Goal: Information Seeking & Learning: Find specific fact

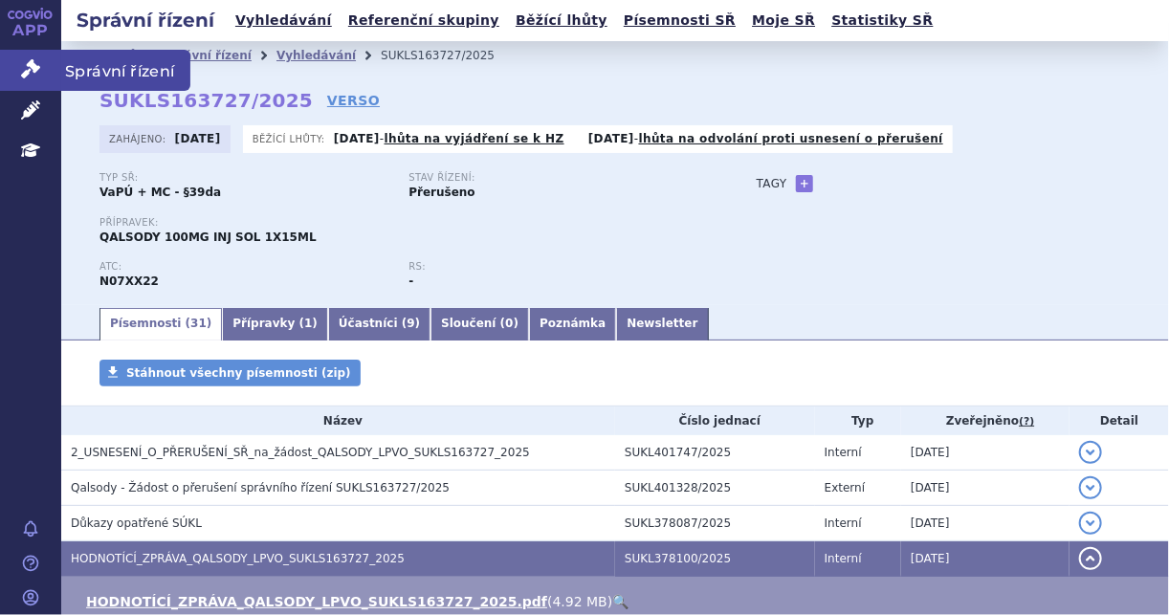
click at [32, 79] on link "Správní řízení" at bounding box center [30, 70] width 61 height 40
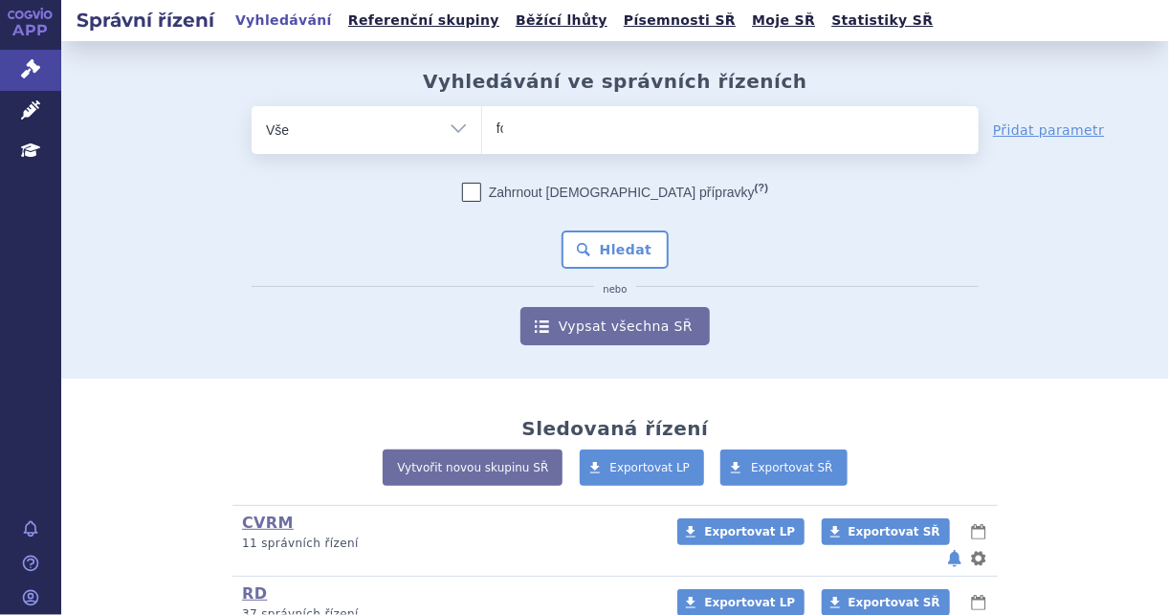
type input "for"
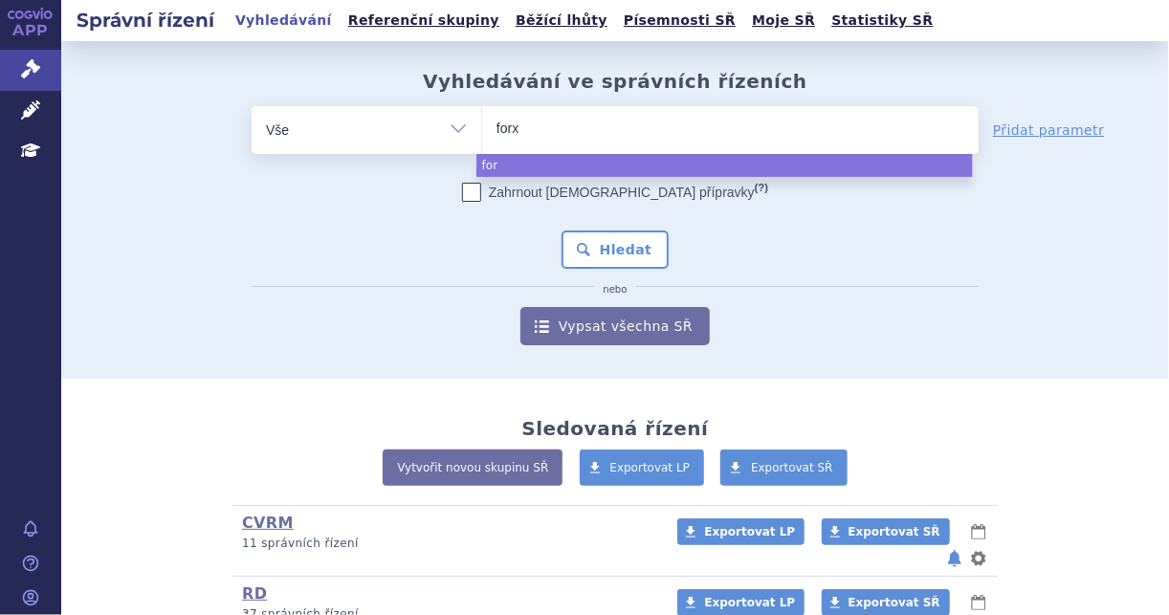
type input "forxi"
type input "forxig"
type input "forxiga"
select select "forxiga"
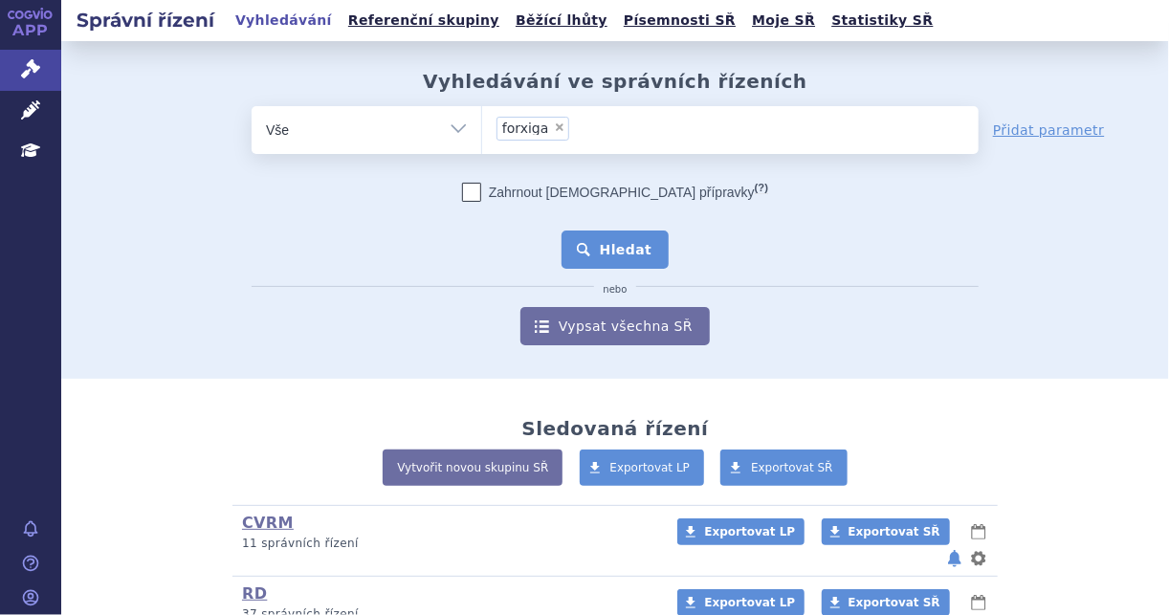
click at [626, 258] on button "Hledat" at bounding box center [616, 250] width 108 height 38
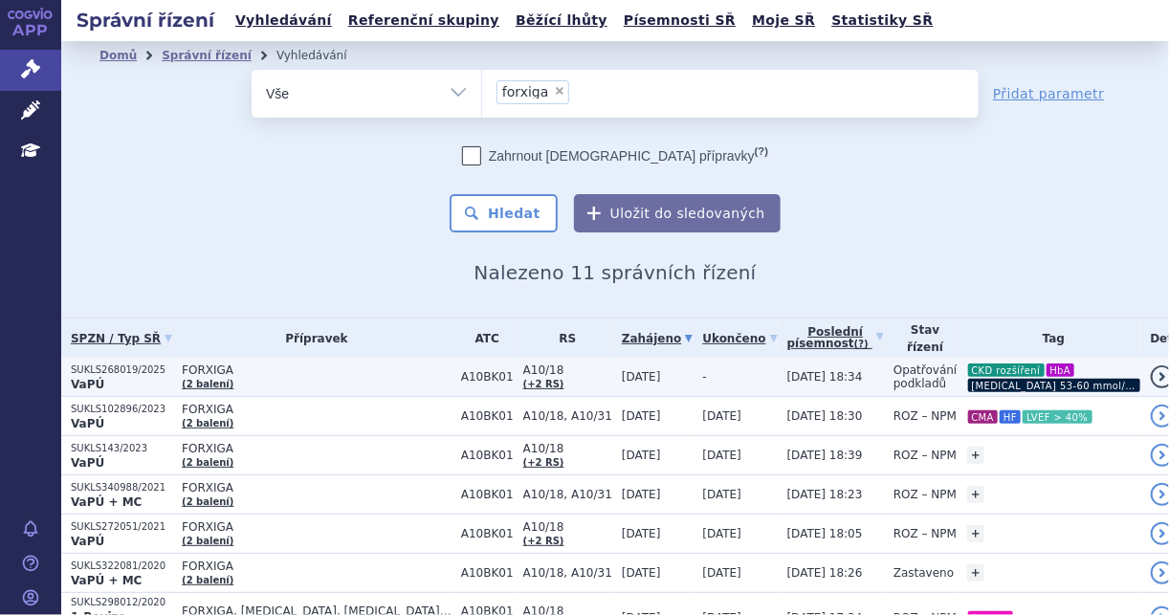
click at [693, 375] on td "-" at bounding box center [735, 377] width 84 height 39
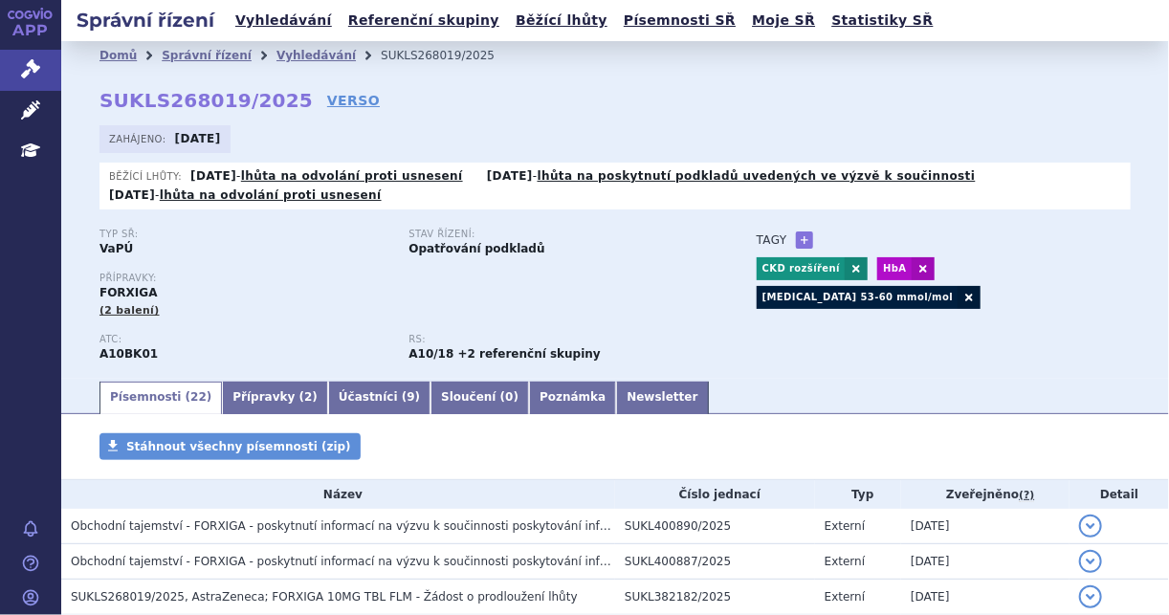
scroll to position [153, 0]
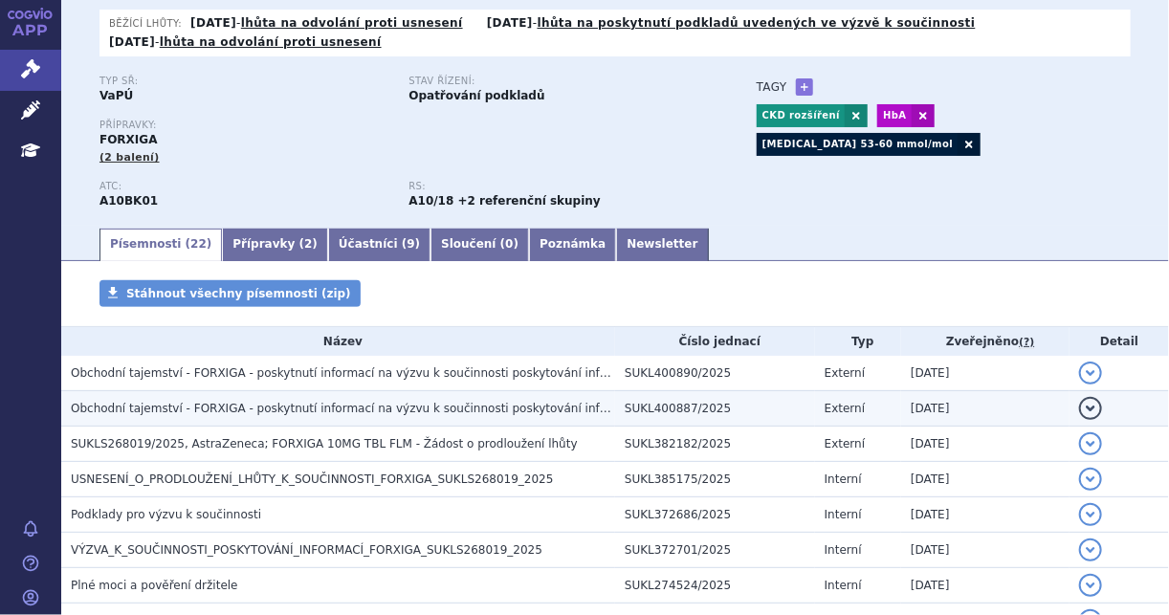
click at [926, 406] on td "03.10.2025" at bounding box center [985, 407] width 168 height 35
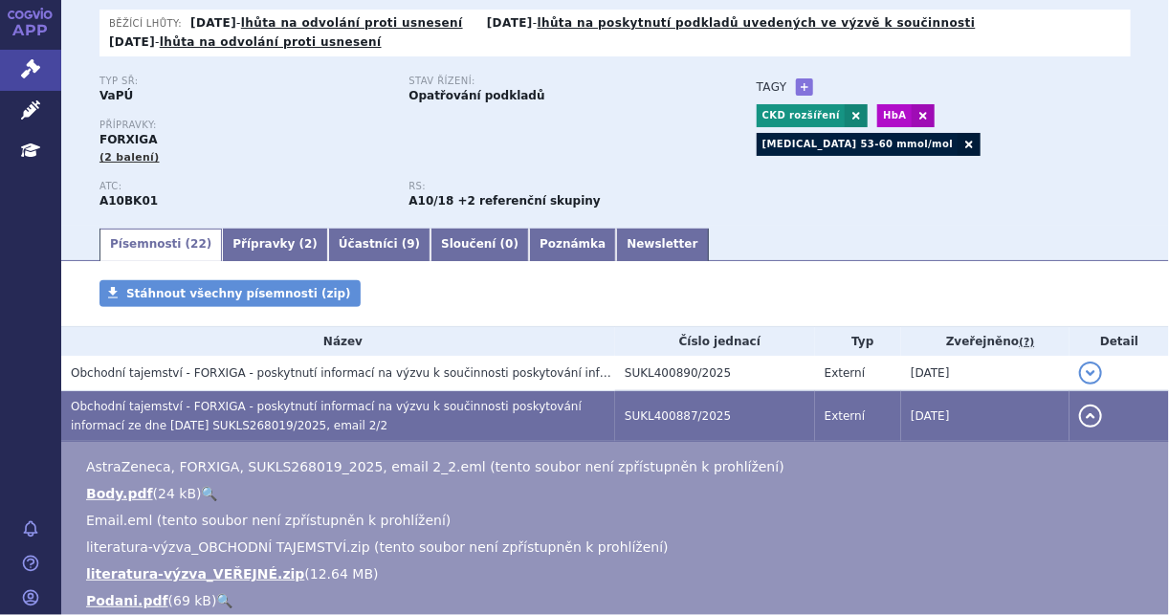
click at [886, 243] on ul "Písemnosti ( 22 ) Přípravky ( 2 ) Účastníci ( 9 ) Sloučení ( 0 ) Poznámka Newsl…" at bounding box center [615, 244] width 1031 height 34
